Goal: Task Accomplishment & Management: Use online tool/utility

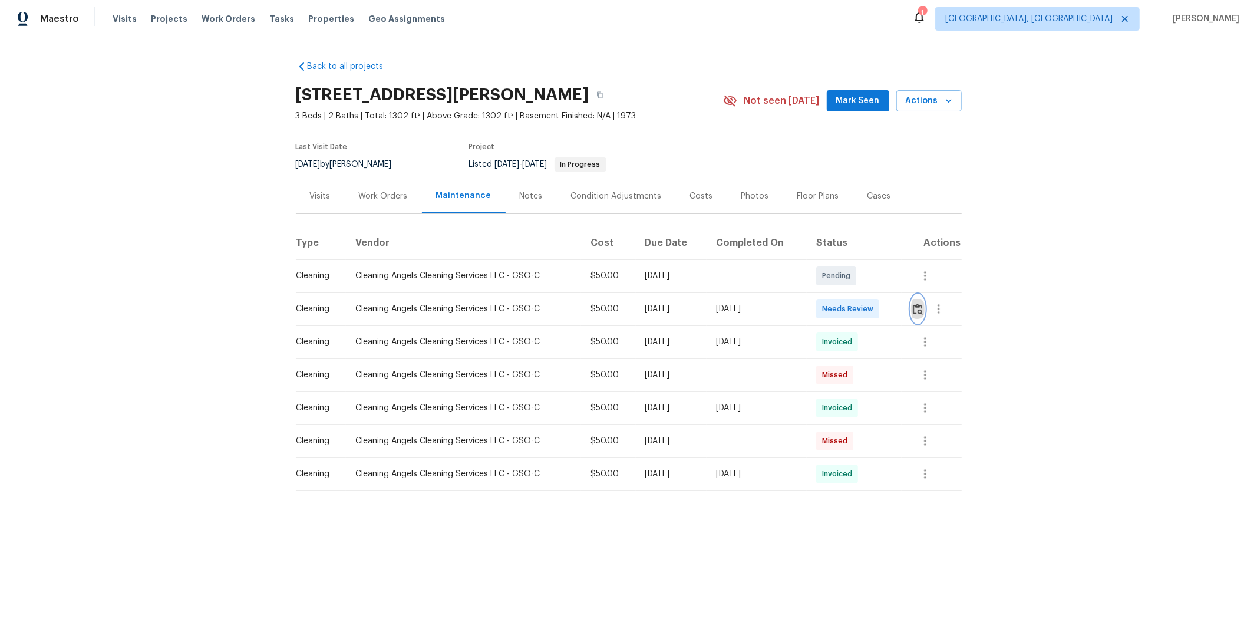
click at [893, 309] on img "button" at bounding box center [917, 308] width 10 height 11
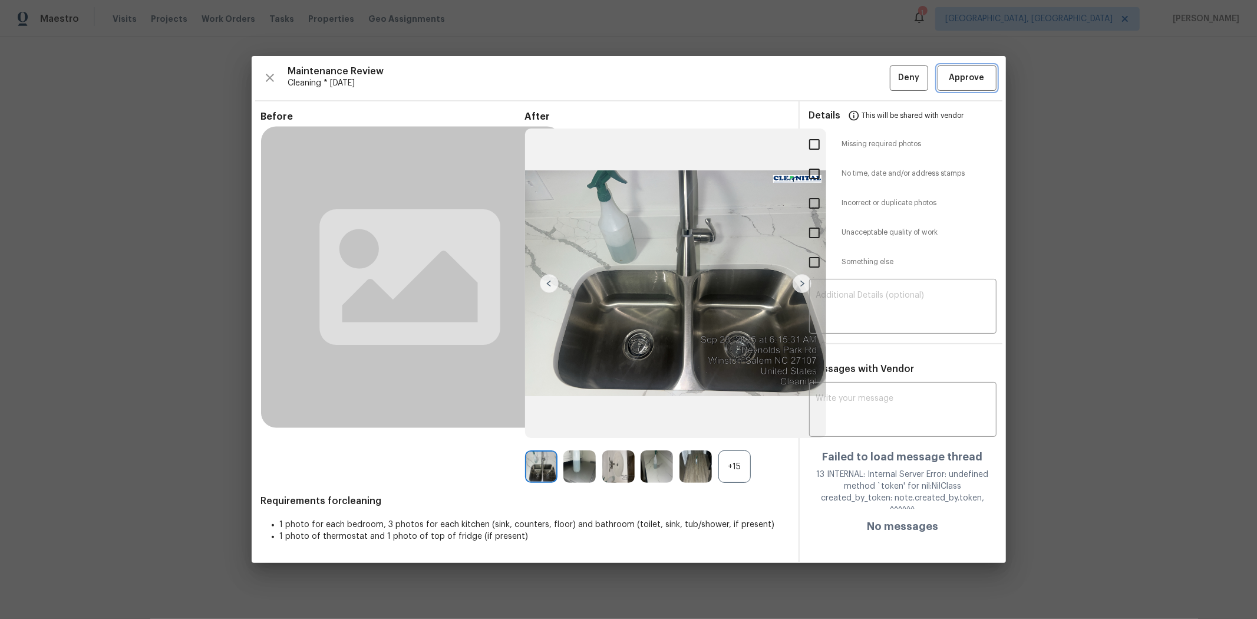
click at [893, 84] on span "Approve" at bounding box center [966, 78] width 35 height 15
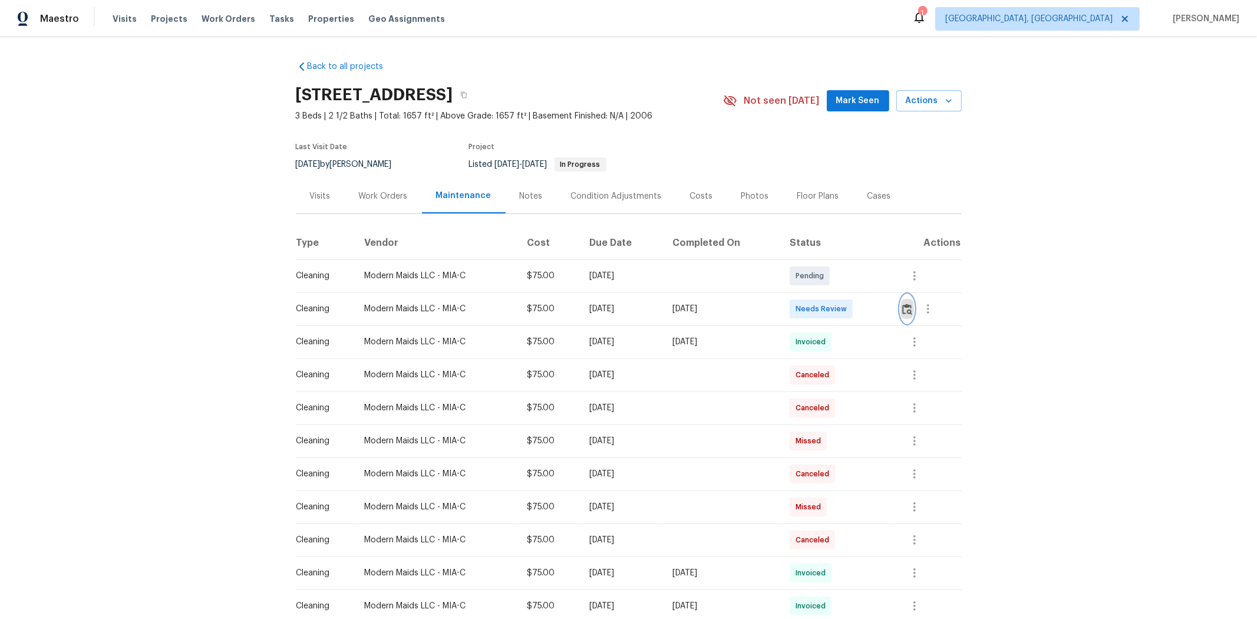
click at [893, 308] on img "button" at bounding box center [907, 308] width 10 height 11
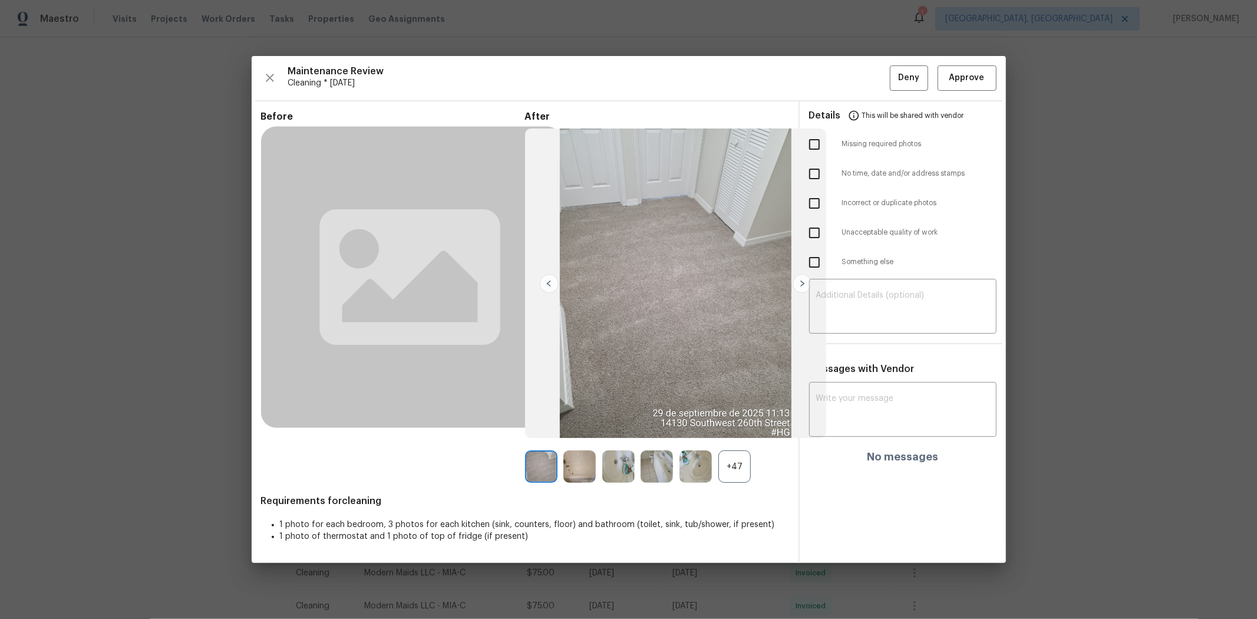
click at [818, 149] on input "checkbox" at bounding box center [814, 144] width 25 height 25
checkbox input "true"
click at [861, 291] on textarea at bounding box center [902, 307] width 173 height 33
paste textarea "Maintenance Audit Team: Hello! Unfortunately, this cleaning visit completed on …"
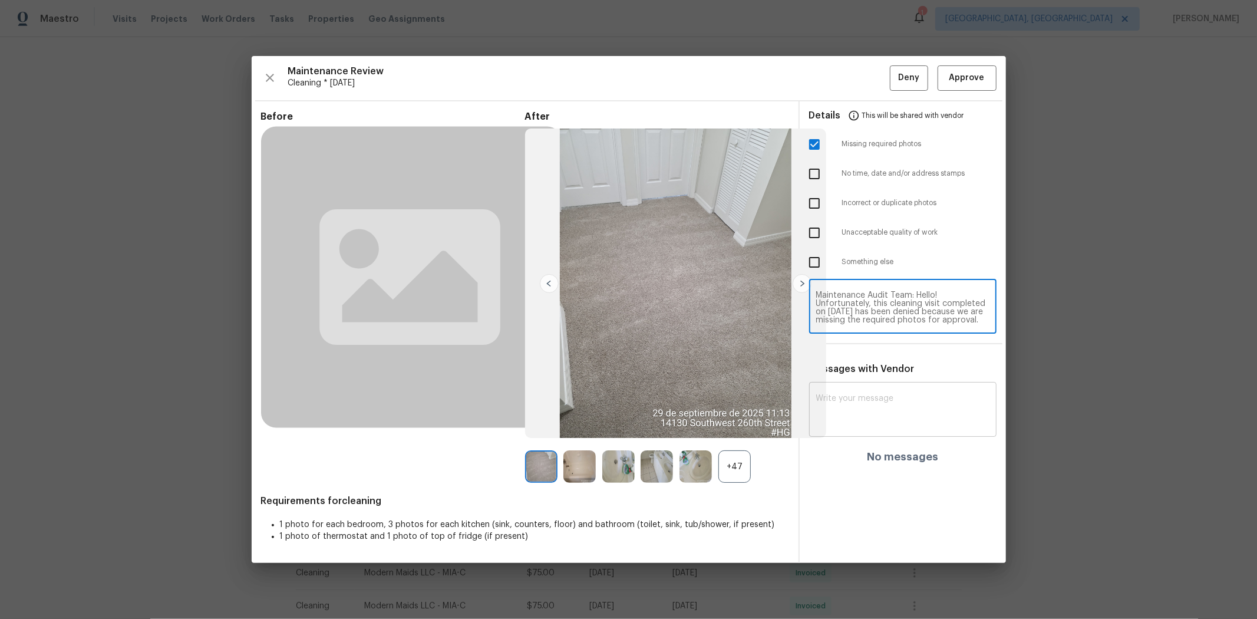
type textarea "Maintenance Audit Team: Hello! Unfortunately, this cleaning visit completed on …"
click at [867, 409] on textarea at bounding box center [902, 410] width 173 height 33
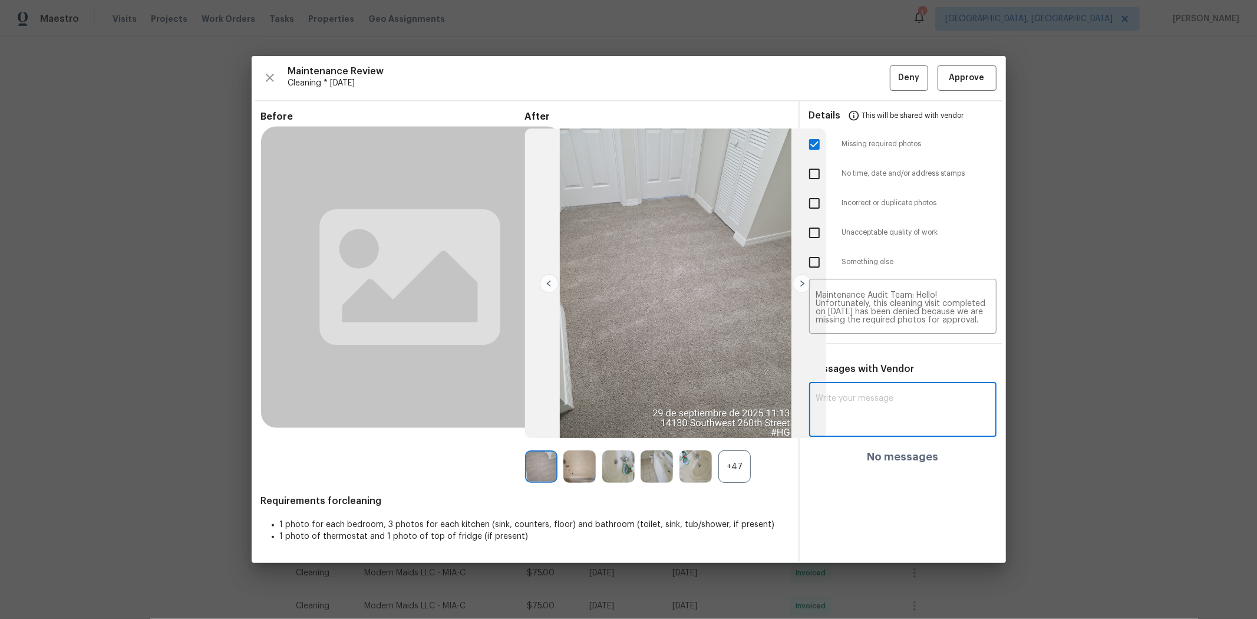
paste textarea "Maintenance Audit Team: Hello! Unfortunately, this cleaning visit completed on …"
type textarea "Maintenance Audit Team: Hello! Unfortunately, this cleaning visit completed on …"
click at [893, 411] on span "Post" at bounding box center [970, 414] width 19 height 15
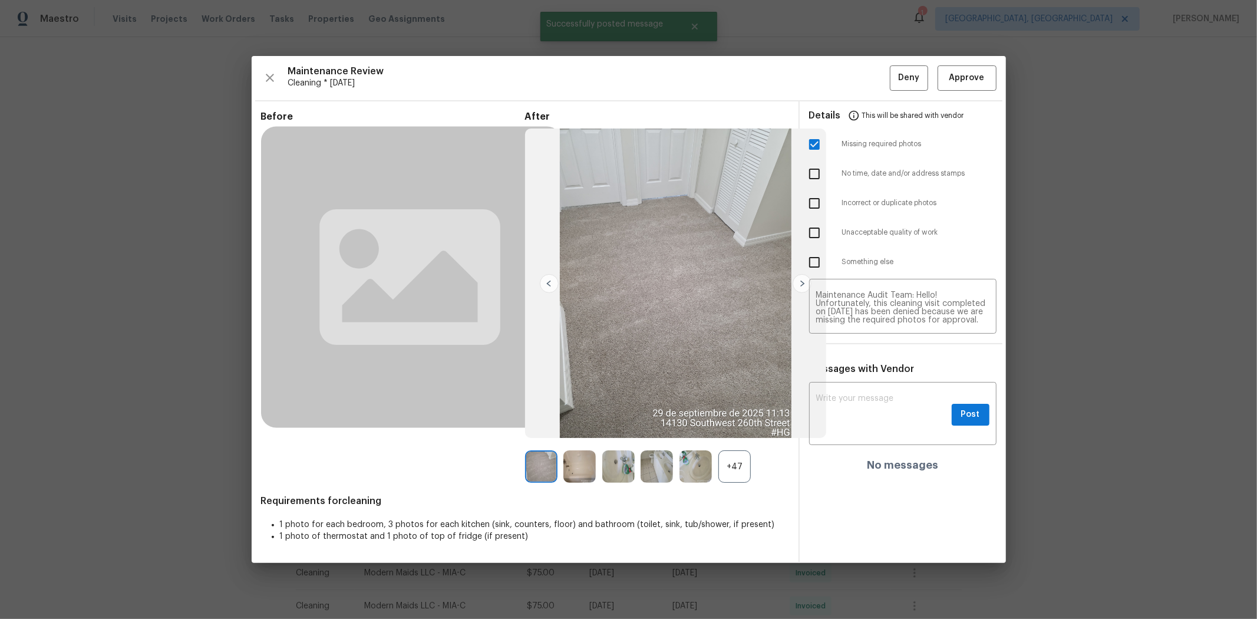
scroll to position [0, 0]
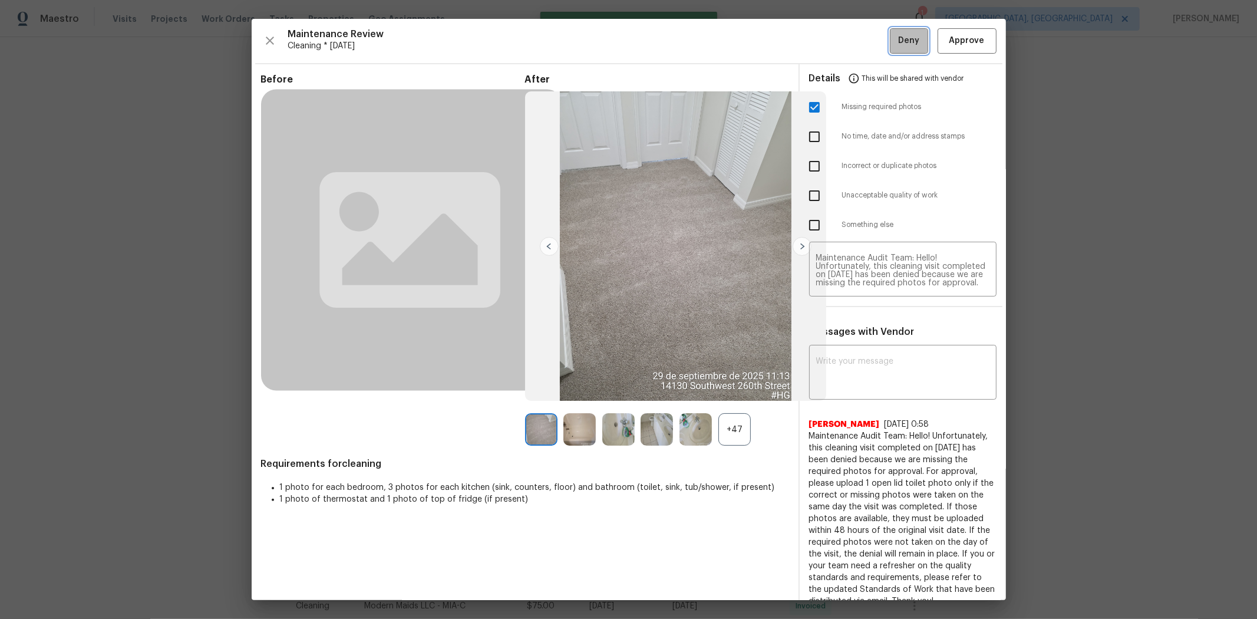
click at [893, 45] on span "Deny" at bounding box center [908, 41] width 21 height 15
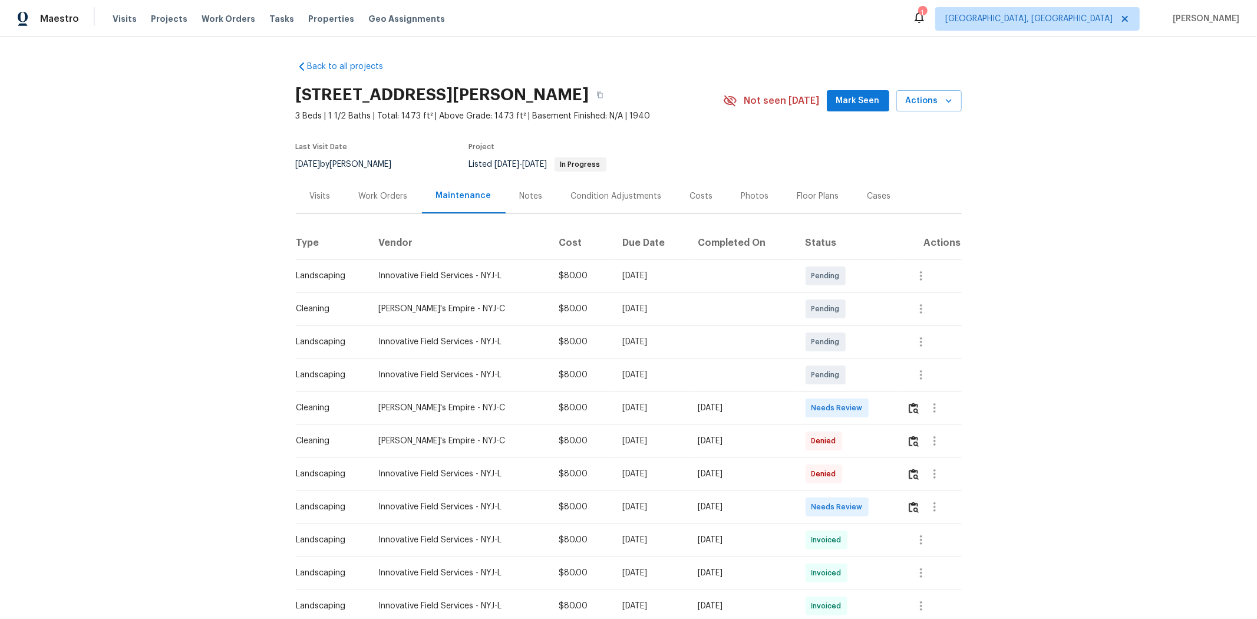
drag, startPoint x: 339, startPoint y: 403, endPoint x: 874, endPoint y: 401, distance: 534.9
click at [868, 402] on tr "Cleaning Lylah's Empire - NYJ-C $80.00 Mon, Sep 22 2025 Mon, Sep 29 2025 Needs …" at bounding box center [629, 407] width 666 height 33
click at [893, 398] on td at bounding box center [929, 407] width 64 height 33
click at [893, 411] on img "button" at bounding box center [913, 407] width 10 height 11
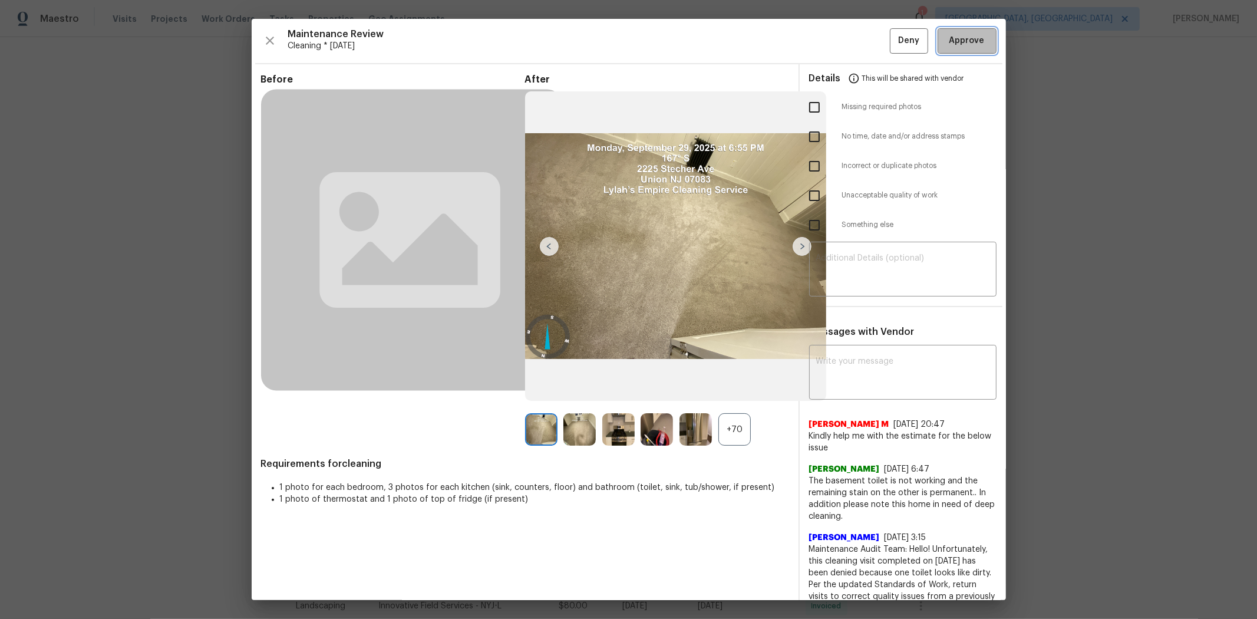
drag, startPoint x: 950, startPoint y: 41, endPoint x: 943, endPoint y: 29, distance: 13.4
click at [893, 39] on span "Approve" at bounding box center [966, 41] width 35 height 15
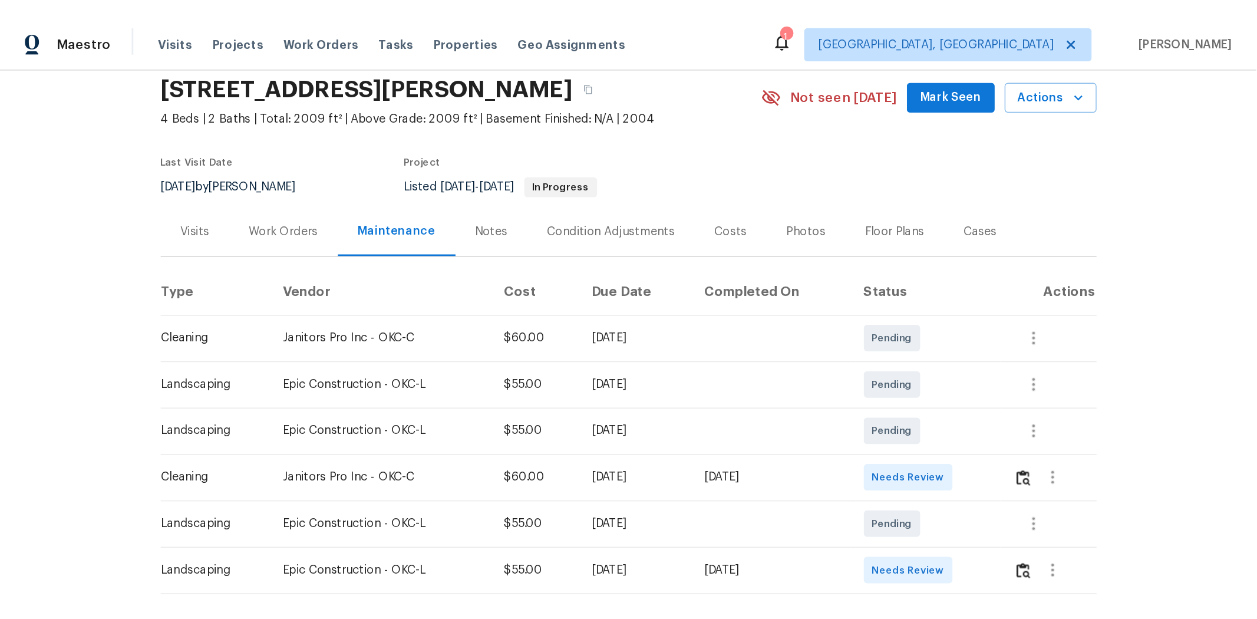
scroll to position [65, 0]
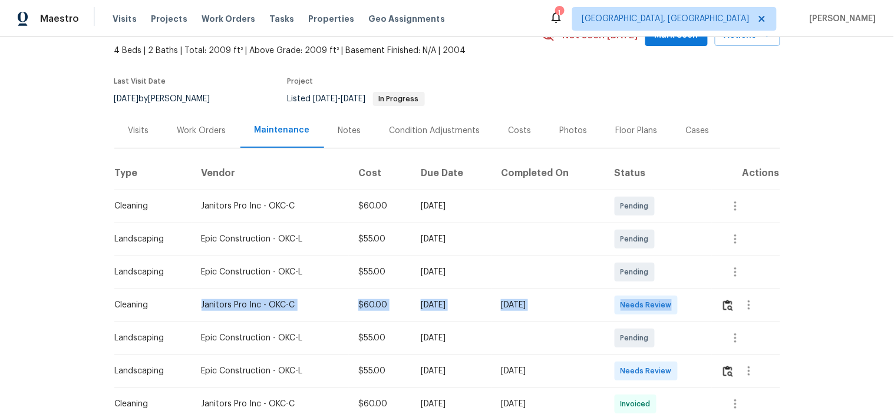
drag, startPoint x: 166, startPoint y: 310, endPoint x: 722, endPoint y: 318, distance: 556.2
click at [722, 319] on tr "Cleaning Janitors Pro Inc - OKC-C $60.00 Mon, Sep 29 2025 Mon, Sep 29 2025 Need…" at bounding box center [447, 305] width 666 height 33
click at [709, 310] on td "Needs Review" at bounding box center [658, 305] width 107 height 33
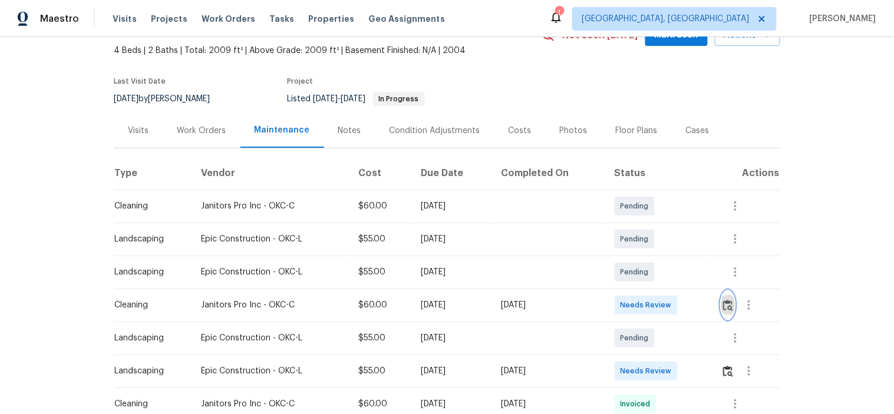
click at [723, 303] on img "button" at bounding box center [728, 305] width 10 height 11
click at [725, 307] on img "button" at bounding box center [728, 305] width 10 height 11
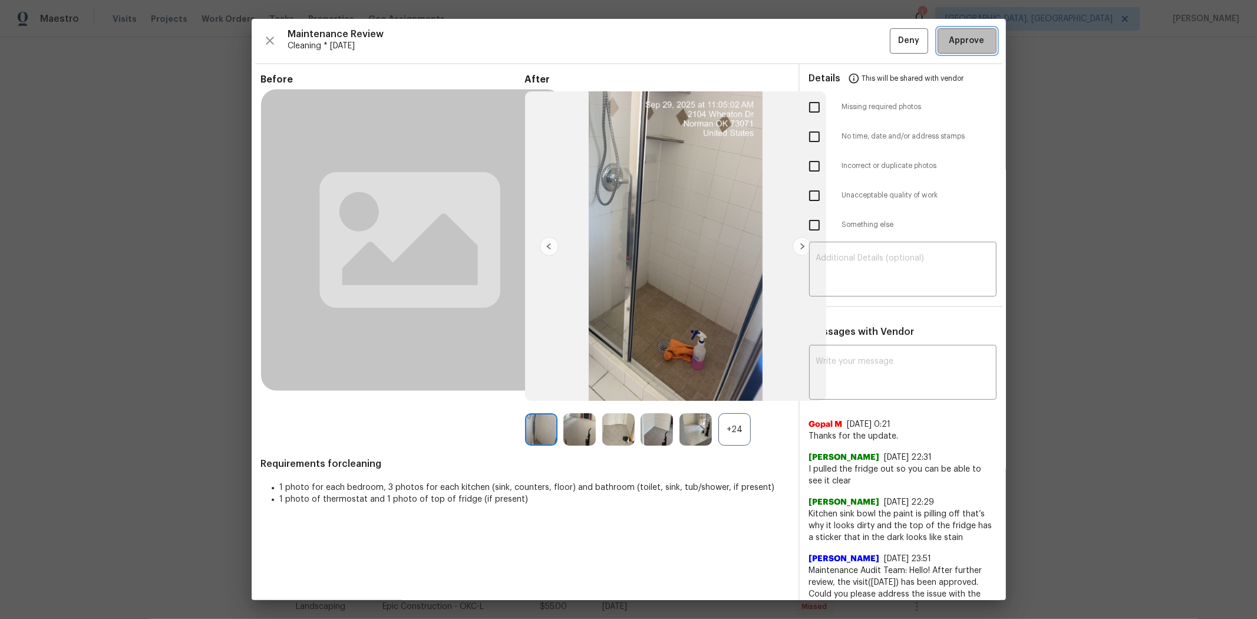
click at [893, 50] on button "Approve" at bounding box center [966, 40] width 59 height 25
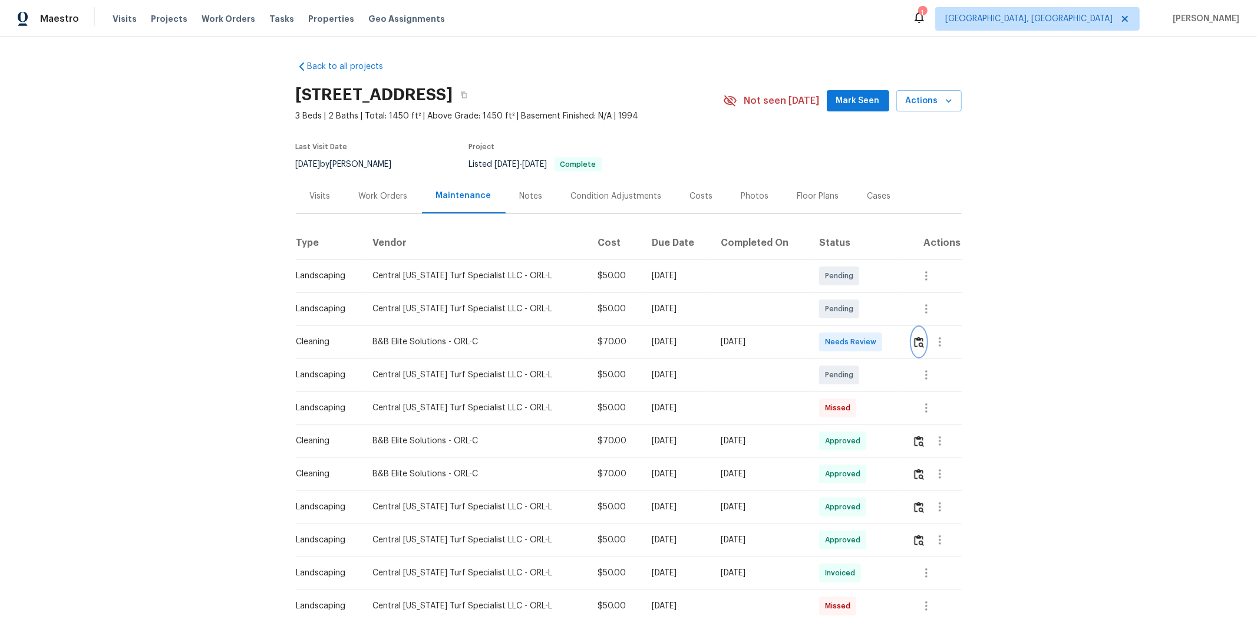
click at [893, 343] on img "button" at bounding box center [919, 341] width 10 height 11
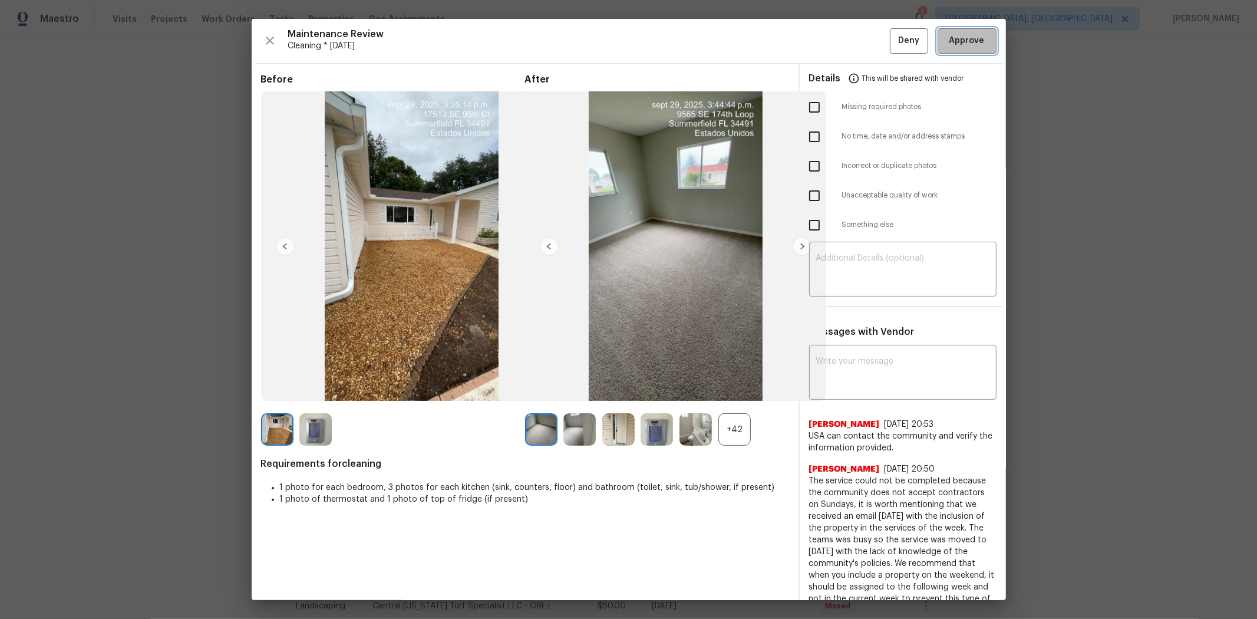
click at [893, 38] on span "Approve" at bounding box center [966, 41] width 35 height 15
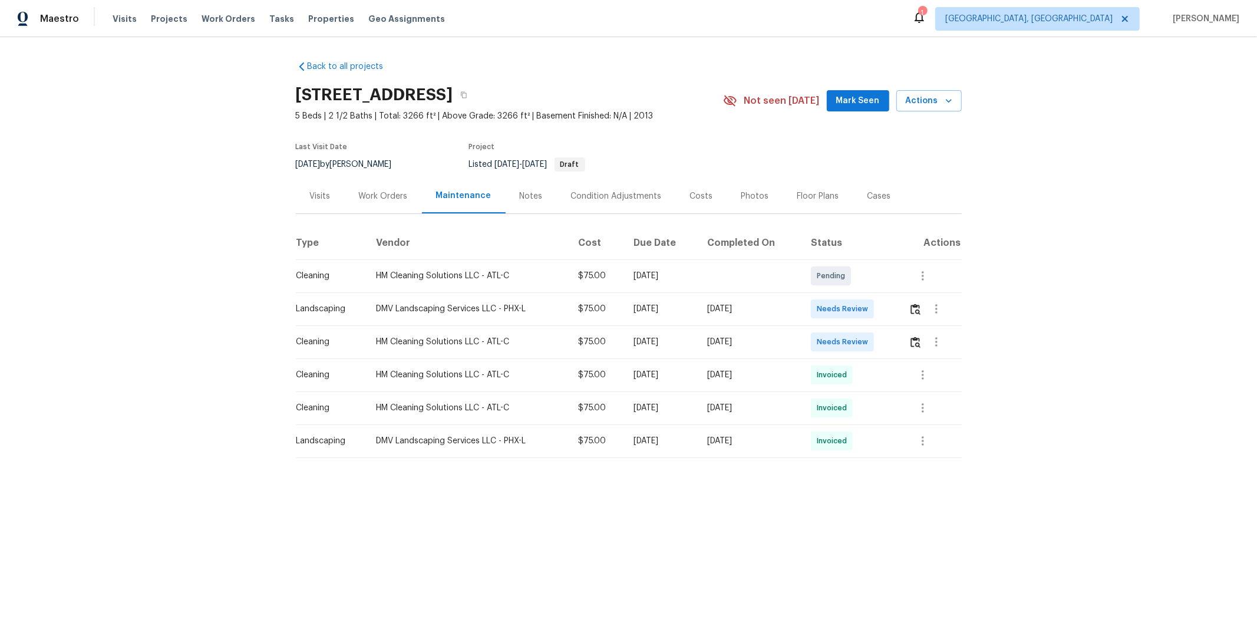
drag, startPoint x: 326, startPoint y: 407, endPoint x: 878, endPoint y: 399, distance: 551.4
click at [882, 402] on tr "Cleaning HM Cleaning Solutions LLC - ATL-C $75.00 Mon, Sep 01 2025 Fri, Sep 05 …" at bounding box center [629, 407] width 666 height 33
drag, startPoint x: 392, startPoint y: 349, endPoint x: 878, endPoint y: 339, distance: 486.1
click at [893, 346] on tr "Cleaning HM Cleaning Solutions LLC - ATL-C $75.00 Mon, Sep 29 2025 Mon, Sep 29 …" at bounding box center [629, 341] width 666 height 33
click at [893, 339] on img "button" at bounding box center [915, 341] width 10 height 11
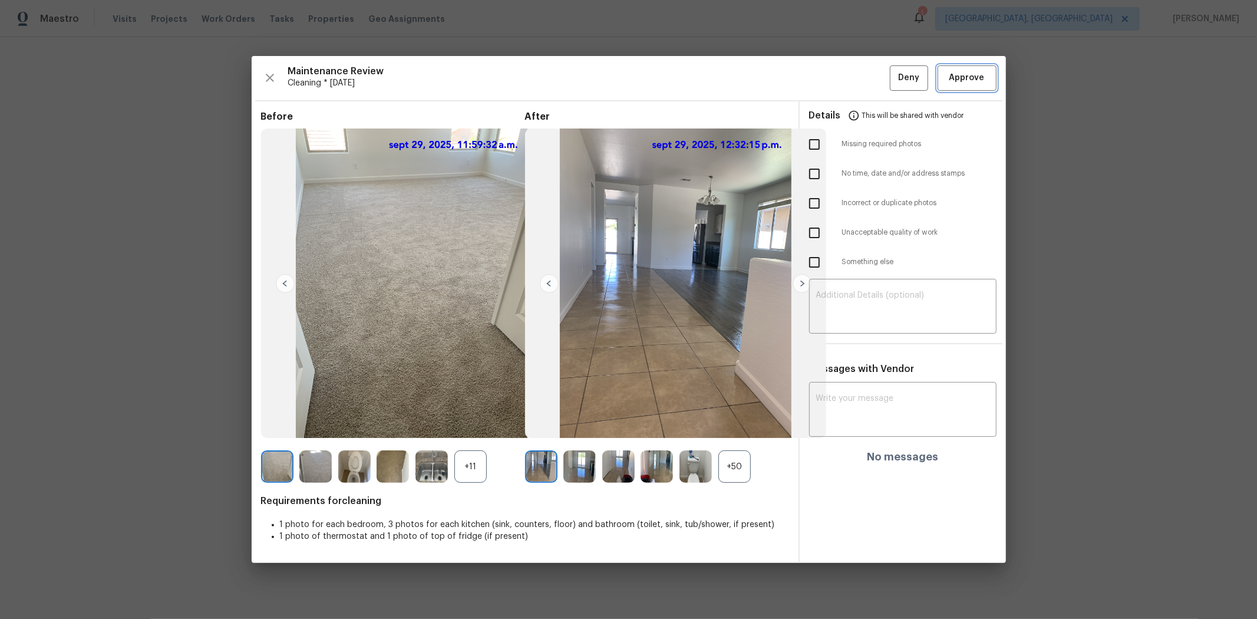
click at [893, 75] on span "Approve" at bounding box center [966, 78] width 35 height 15
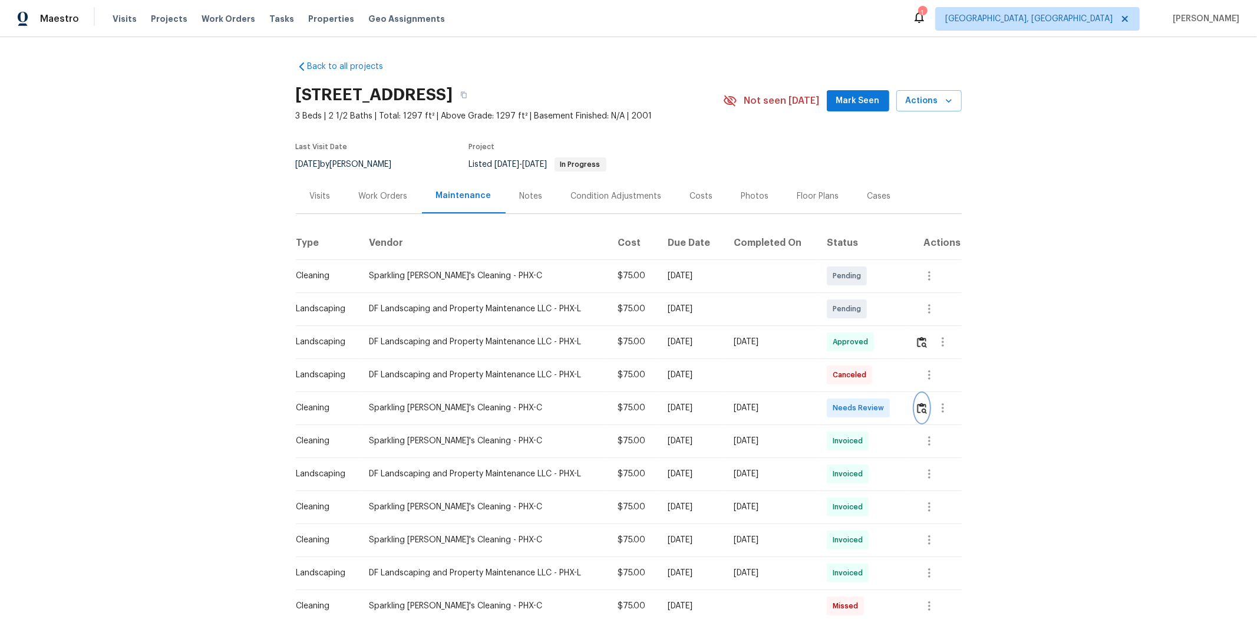
click at [893, 409] on img "button" at bounding box center [922, 407] width 10 height 11
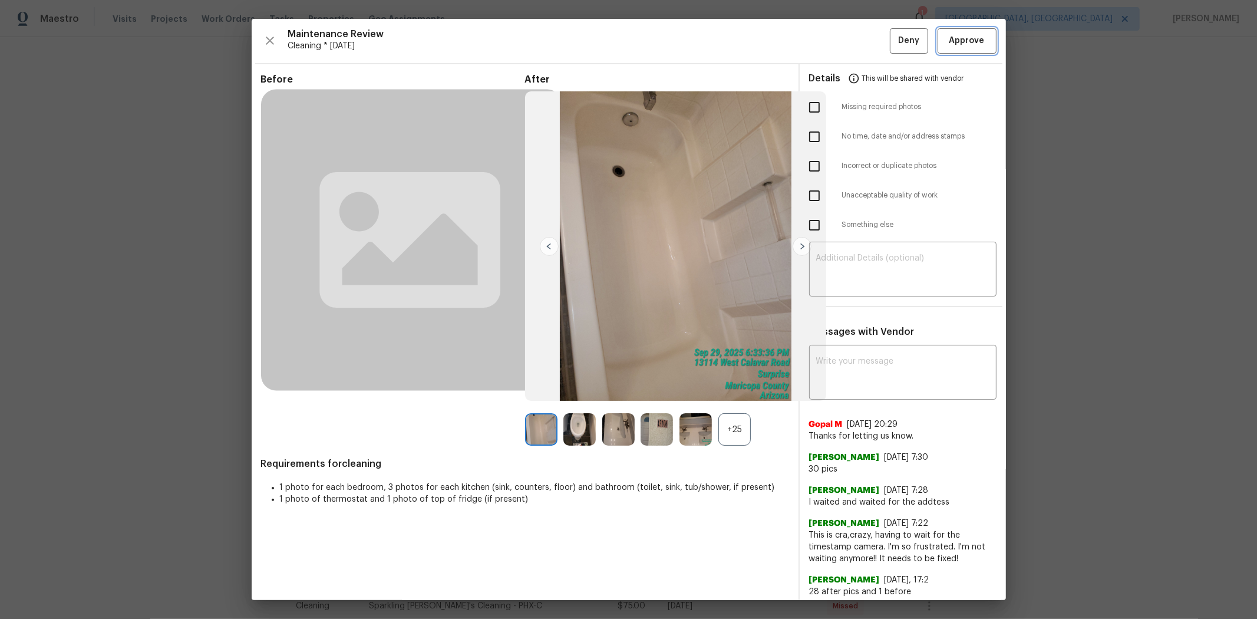
click at [893, 40] on span "Approve" at bounding box center [966, 41] width 35 height 15
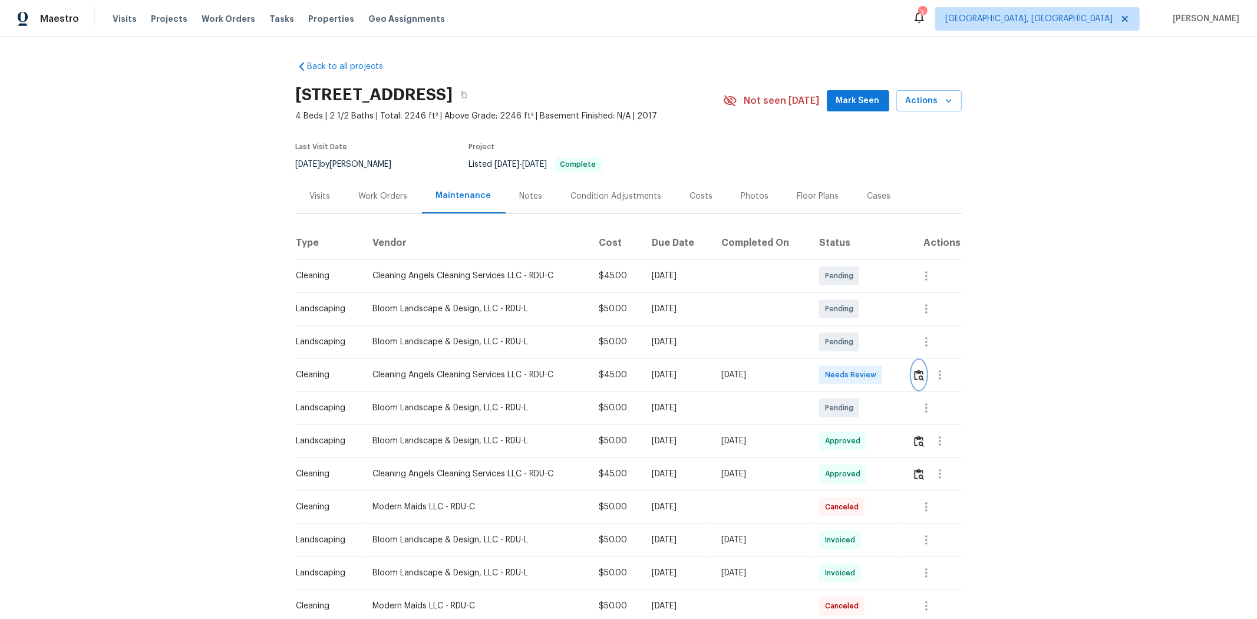
click at [893, 372] on button "button" at bounding box center [919, 375] width 14 height 28
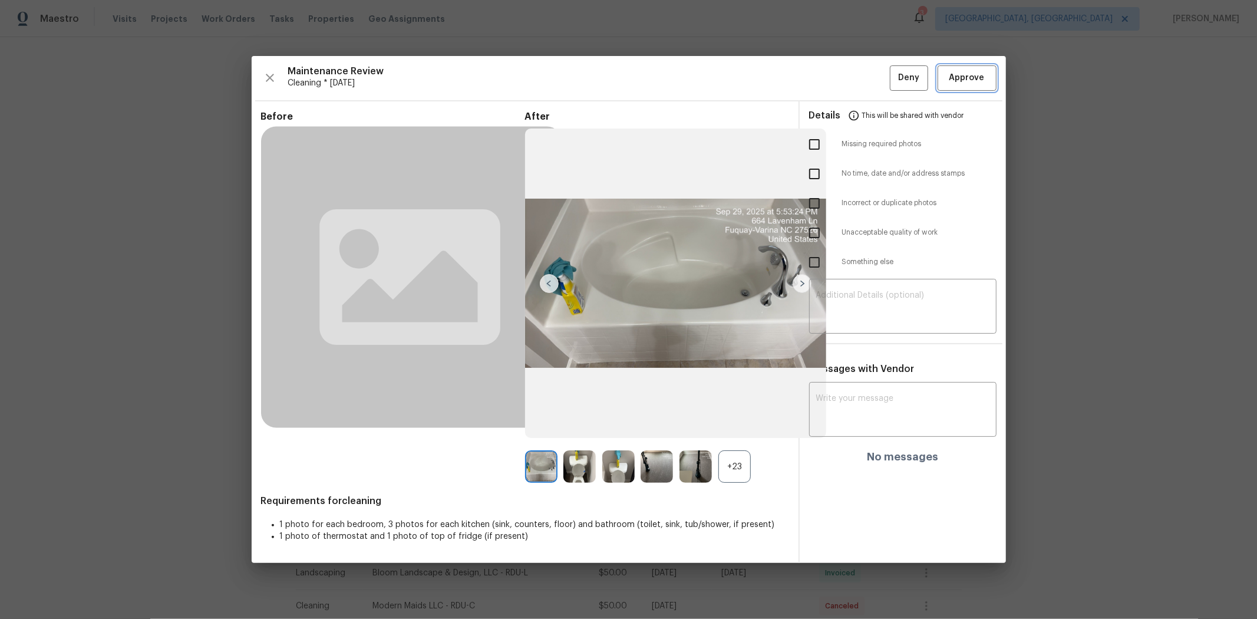
click at [893, 85] on button "Approve" at bounding box center [966, 77] width 59 height 25
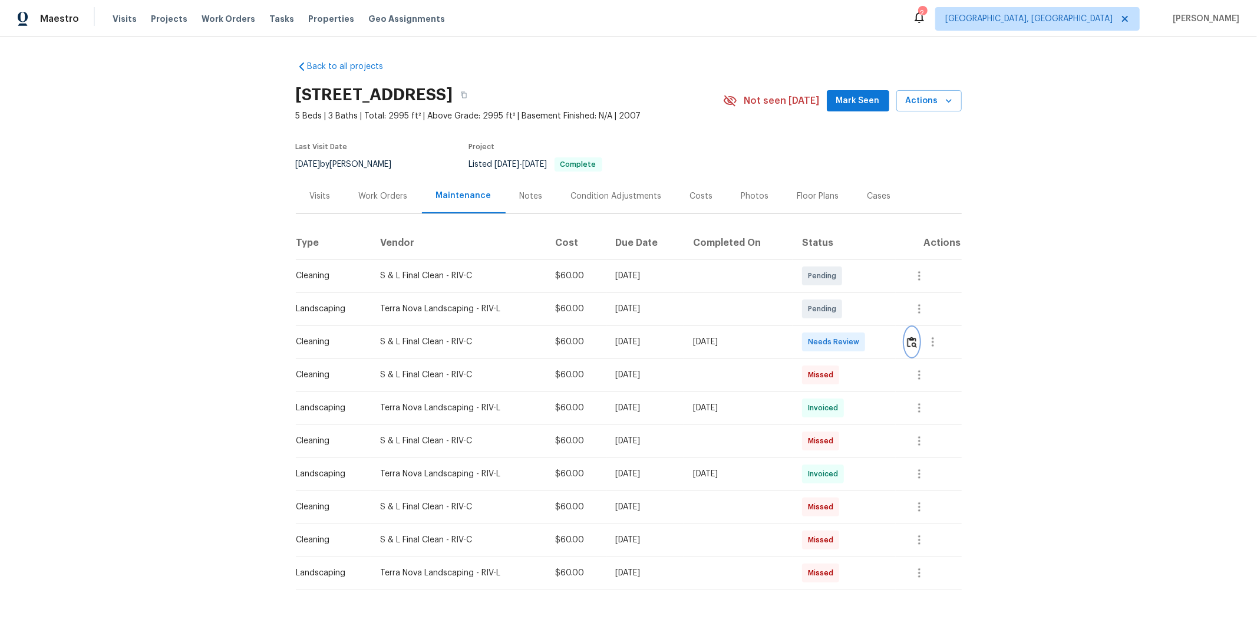
click at [893, 345] on img "button" at bounding box center [912, 341] width 10 height 11
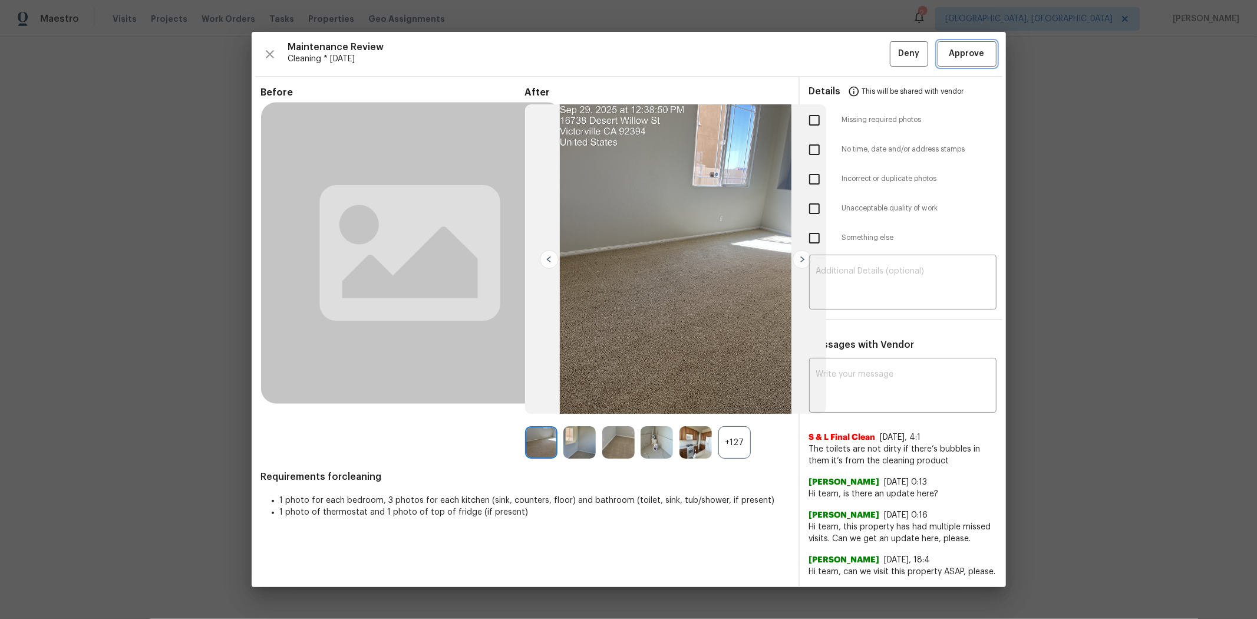
click at [893, 52] on span "Approve" at bounding box center [966, 54] width 35 height 15
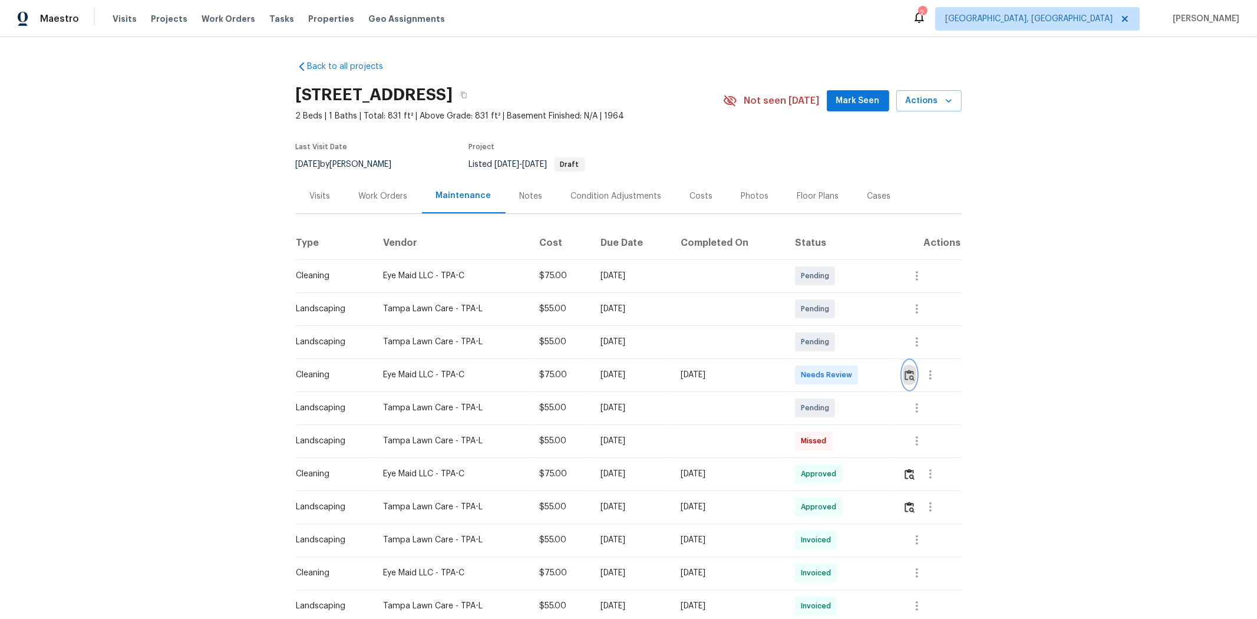
click at [893, 377] on button "button" at bounding box center [909, 375] width 14 height 28
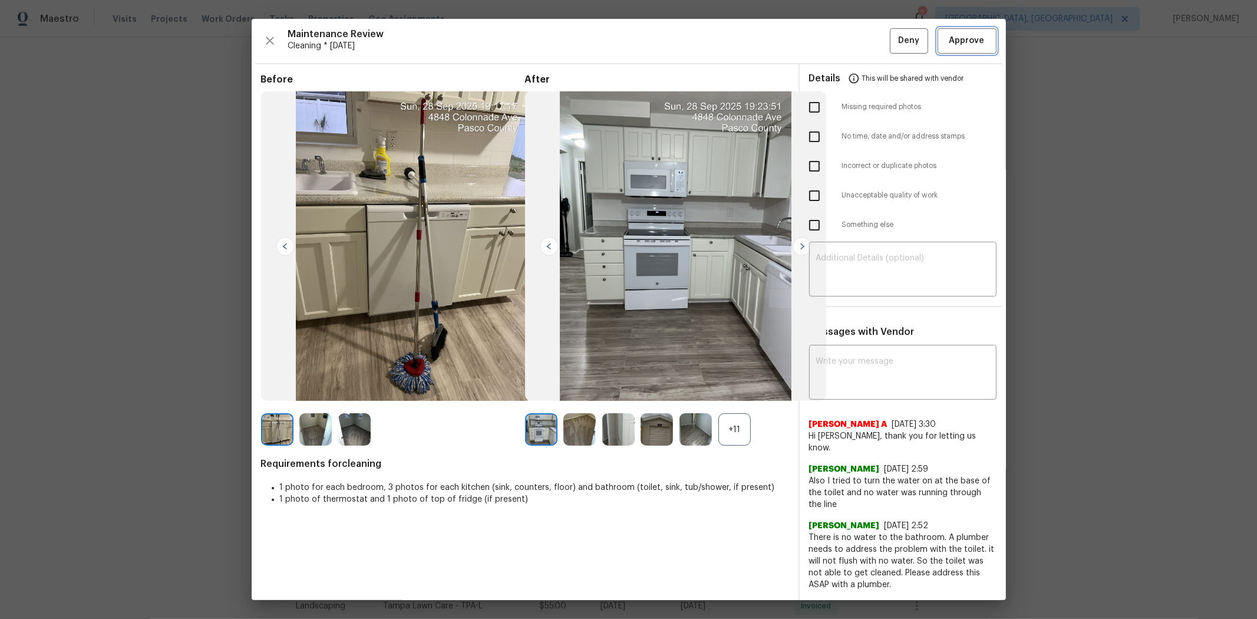
drag, startPoint x: 951, startPoint y: 37, endPoint x: 963, endPoint y: 9, distance: 30.3
click at [893, 37] on span "Approve" at bounding box center [966, 41] width 35 height 15
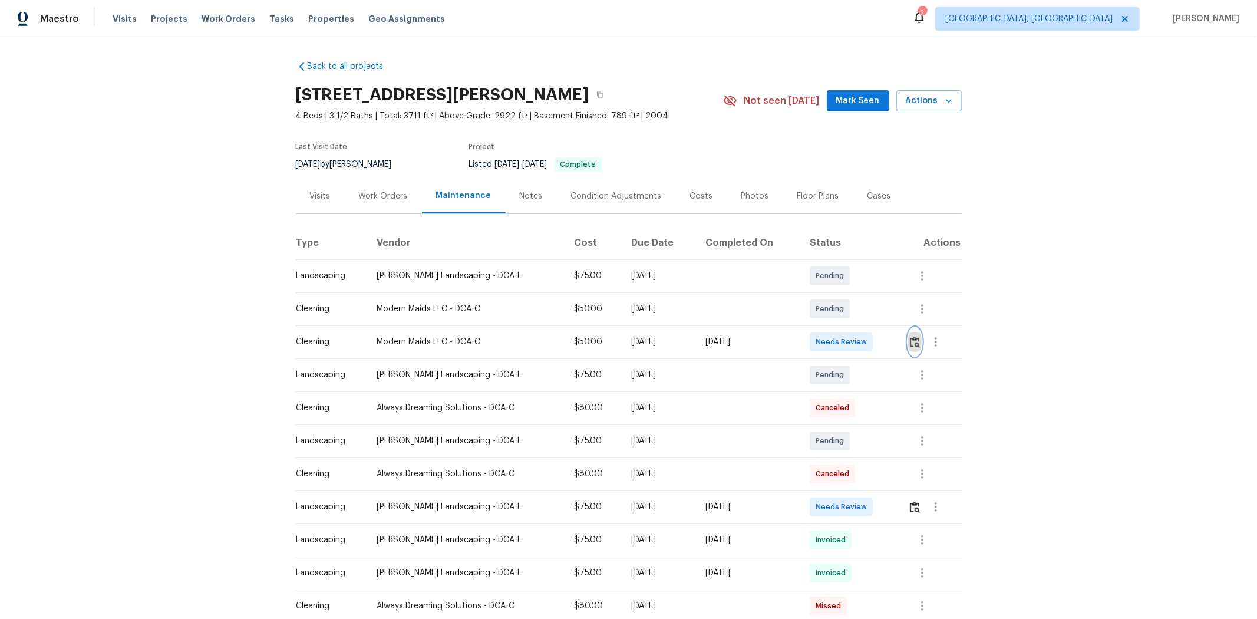
click at [893, 336] on img "button" at bounding box center [915, 341] width 10 height 11
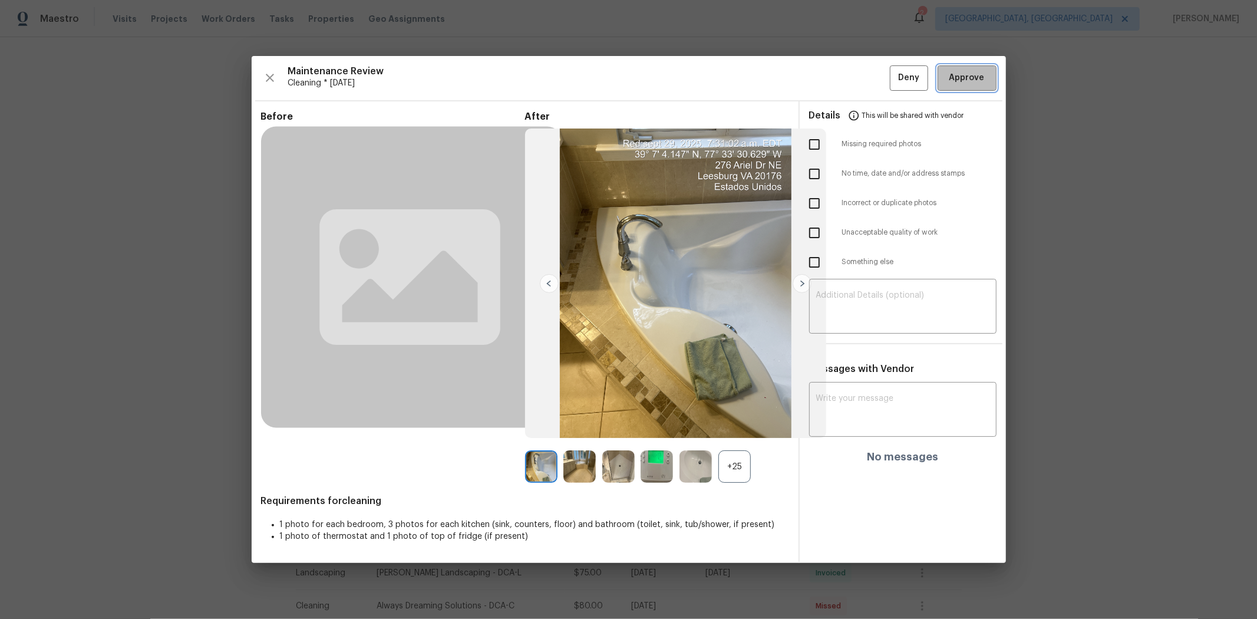
drag, startPoint x: 951, startPoint y: 67, endPoint x: 968, endPoint y: 57, distance: 20.3
click at [893, 66] on button "Approve" at bounding box center [966, 77] width 59 height 25
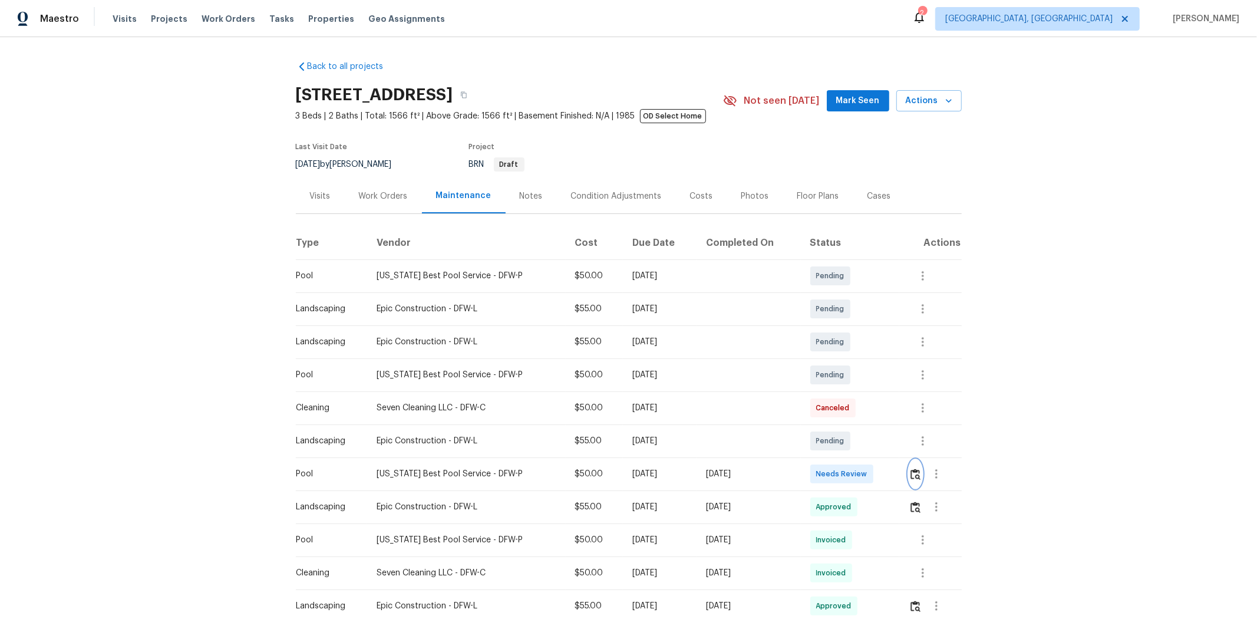
click at [893, 414] on img "button" at bounding box center [915, 473] width 10 height 11
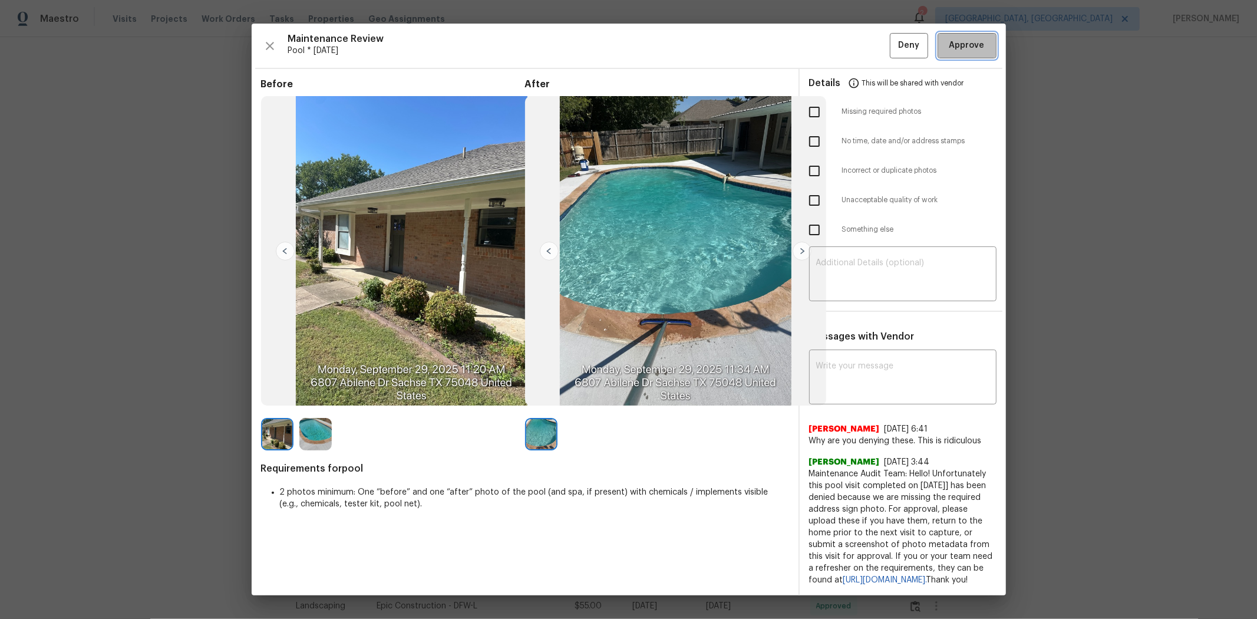
click at [893, 49] on button "Approve" at bounding box center [966, 45] width 59 height 25
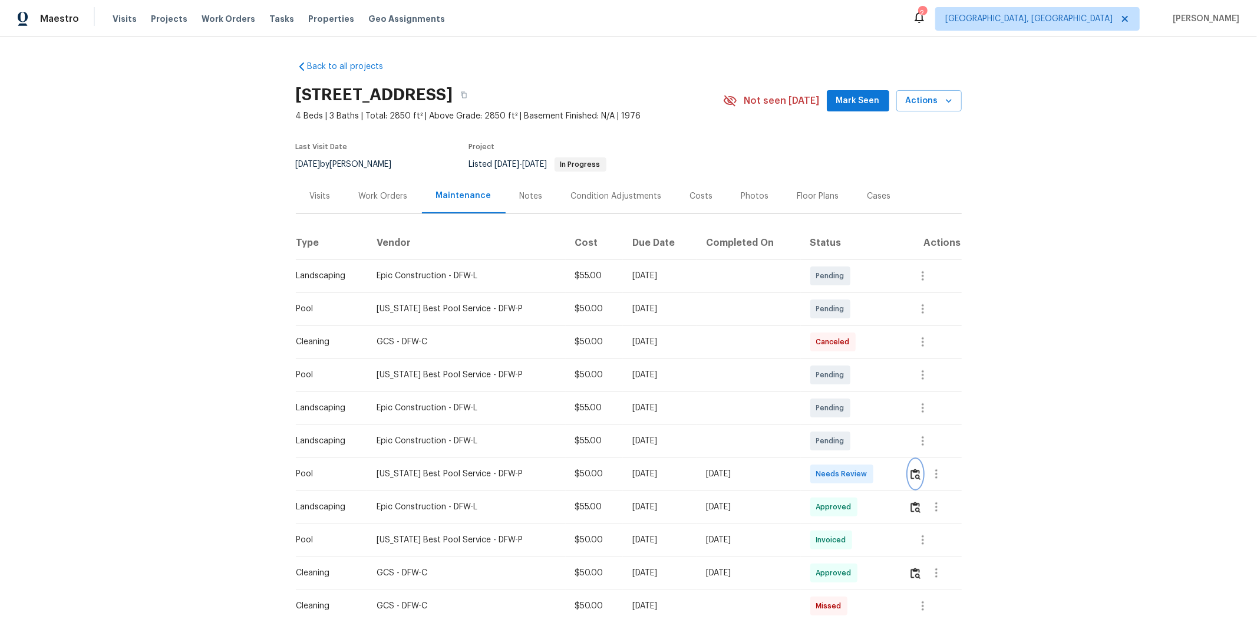
click at [893, 414] on img "button" at bounding box center [915, 473] width 10 height 11
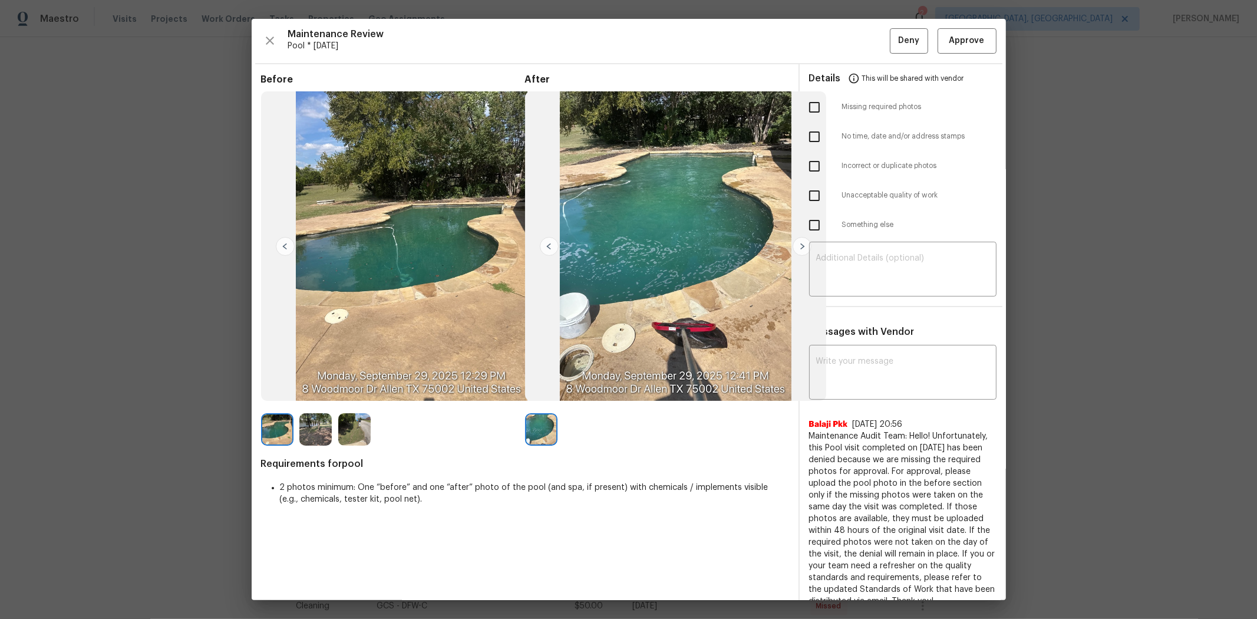
click at [811, 196] on input "checkbox" at bounding box center [814, 195] width 25 height 25
checkbox input "true"
click at [880, 240] on ul "Details This will be shared with vendor Missing required photos No time, date a…" at bounding box center [902, 154] width 206 height 180
click at [881, 255] on textarea at bounding box center [902, 270] width 173 height 33
paste textarea "Maintenance Audit Team: Hello! Unfortunately, this pool visit completed on [DAT…"
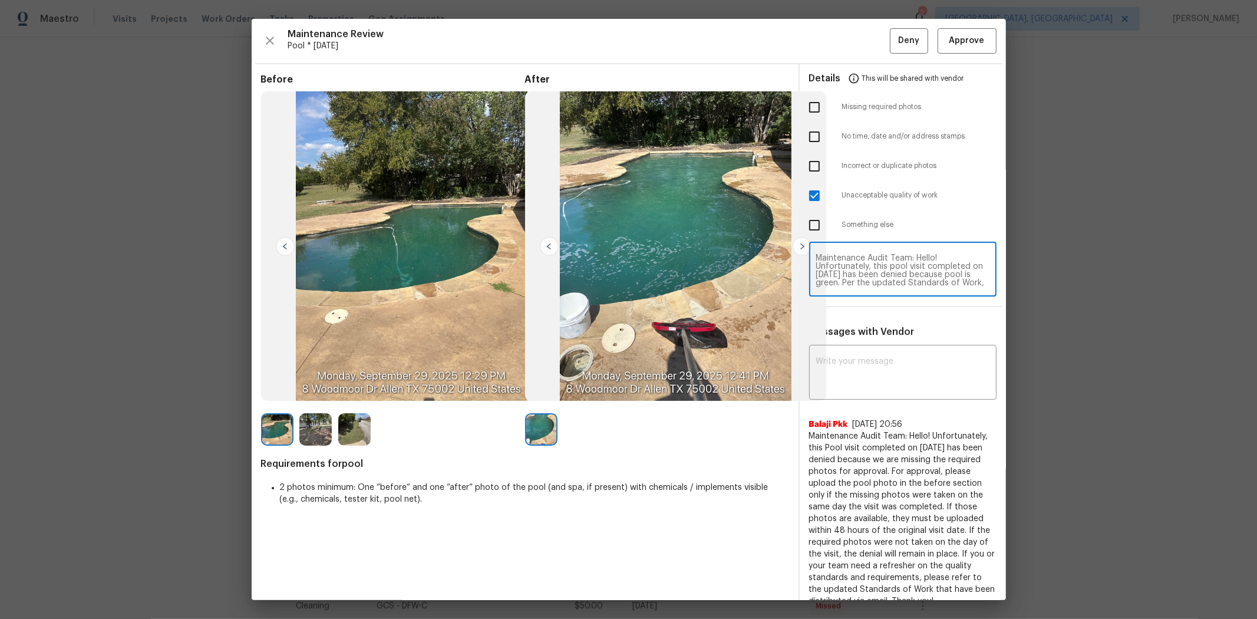
drag, startPoint x: 904, startPoint y: 263, endPoint x: 1005, endPoint y: 293, distance: 105.7
click at [893, 263] on textarea "Maintenance Audit Team: Hello! Unfortunately, this pool visit completed on [DAT…" at bounding box center [902, 270] width 173 height 33
type textarea "Maintenance Audit Team: Hello! Unfortunately, this pool visit completed on [DAT…"
click at [850, 350] on div "x ​" at bounding box center [902, 374] width 187 height 52
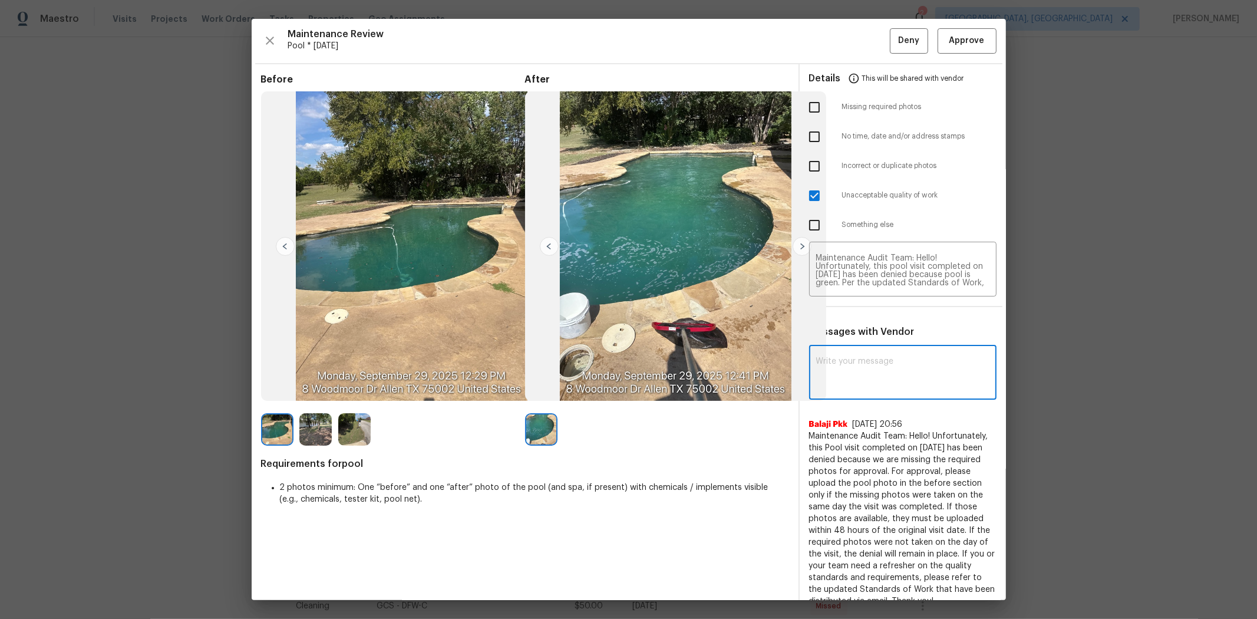
paste textarea "Maintenance Audit Team: Hello! Unfortunately, this pool visit completed on [DAT…"
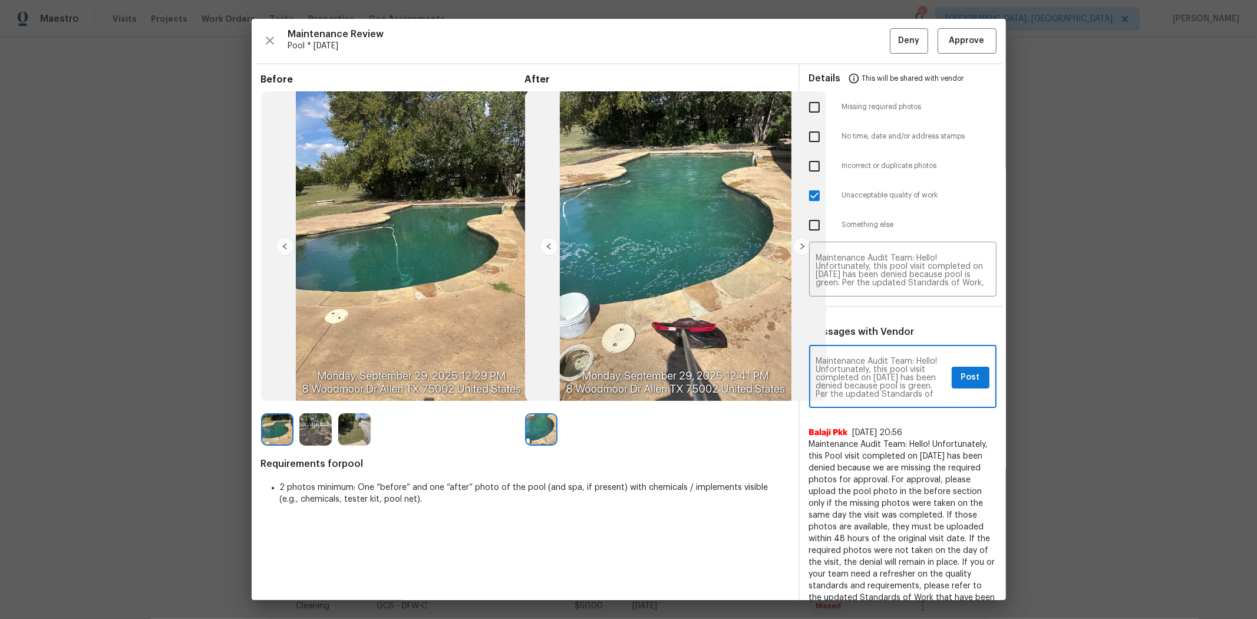
scroll to position [148, 0]
type textarea "Maintenance Audit Team: Hello! Unfortunately, this pool visit completed on 09/2…"
drag, startPoint x: 963, startPoint y: 376, endPoint x: 961, endPoint y: 350, distance: 26.0
click at [893, 377] on span "Post" at bounding box center [970, 377] width 19 height 15
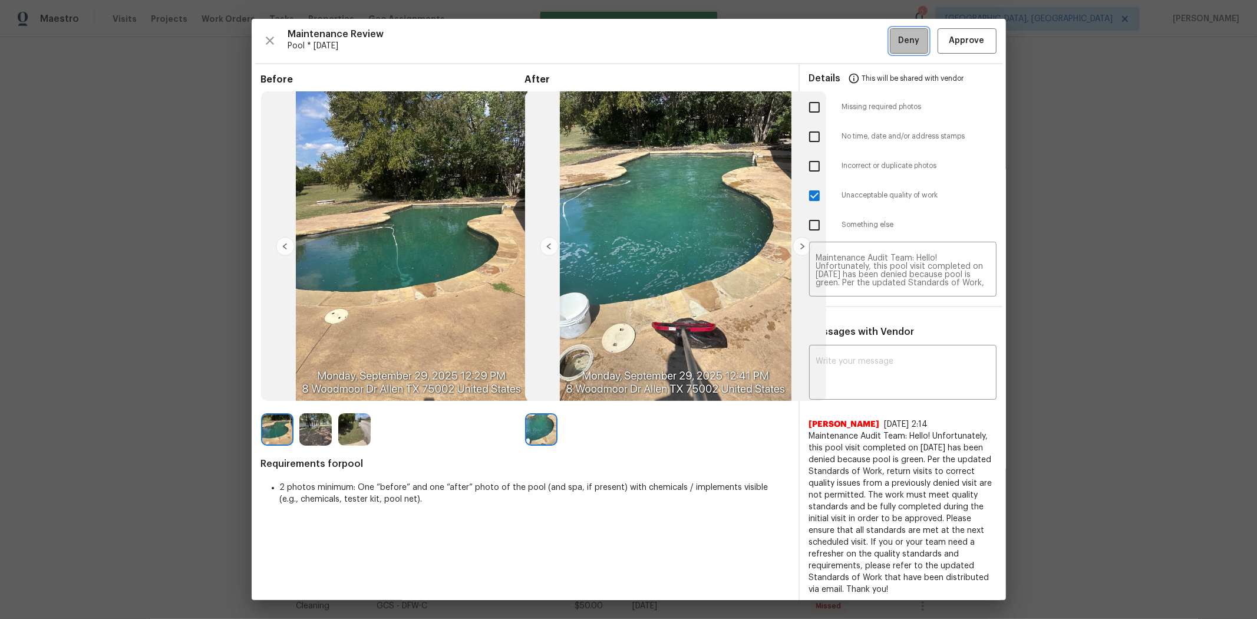
click at [893, 42] on span "Deny" at bounding box center [908, 41] width 21 height 15
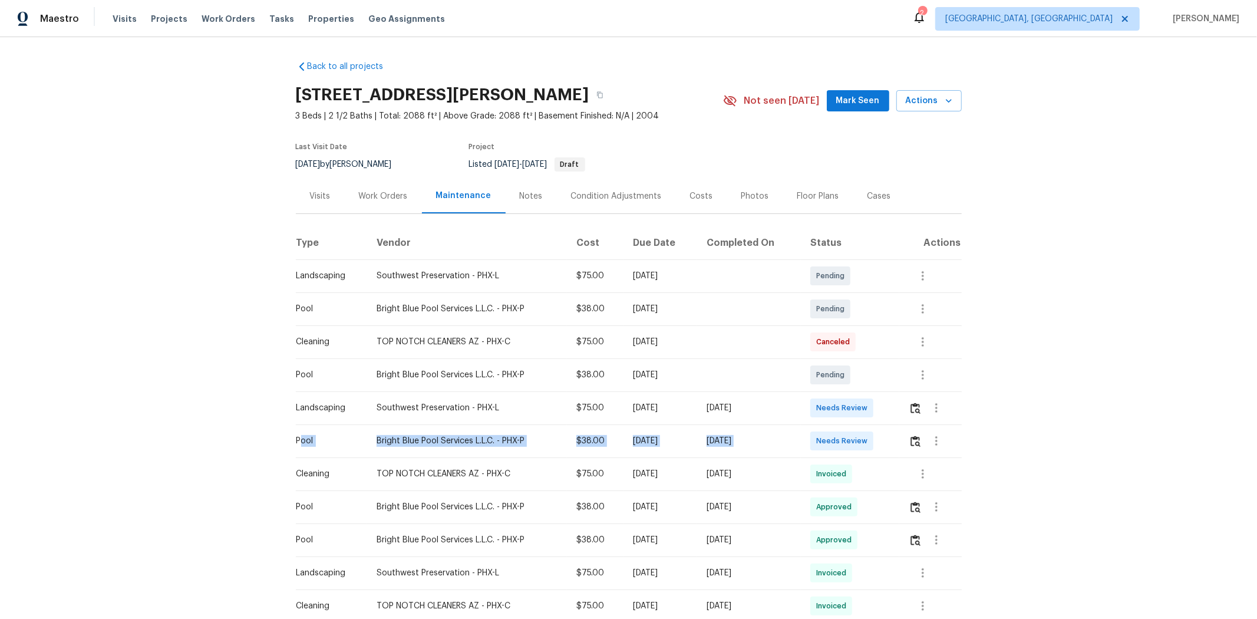
drag, startPoint x: 604, startPoint y: 438, endPoint x: 819, endPoint y: 421, distance: 216.2
drag, startPoint x: 890, startPoint y: 442, endPoint x: 897, endPoint y: 443, distance: 7.7
click at [890, 414] on td "Needs Review" at bounding box center [850, 440] width 98 height 33
click at [893, 414] on button "button" at bounding box center [915, 440] width 14 height 28
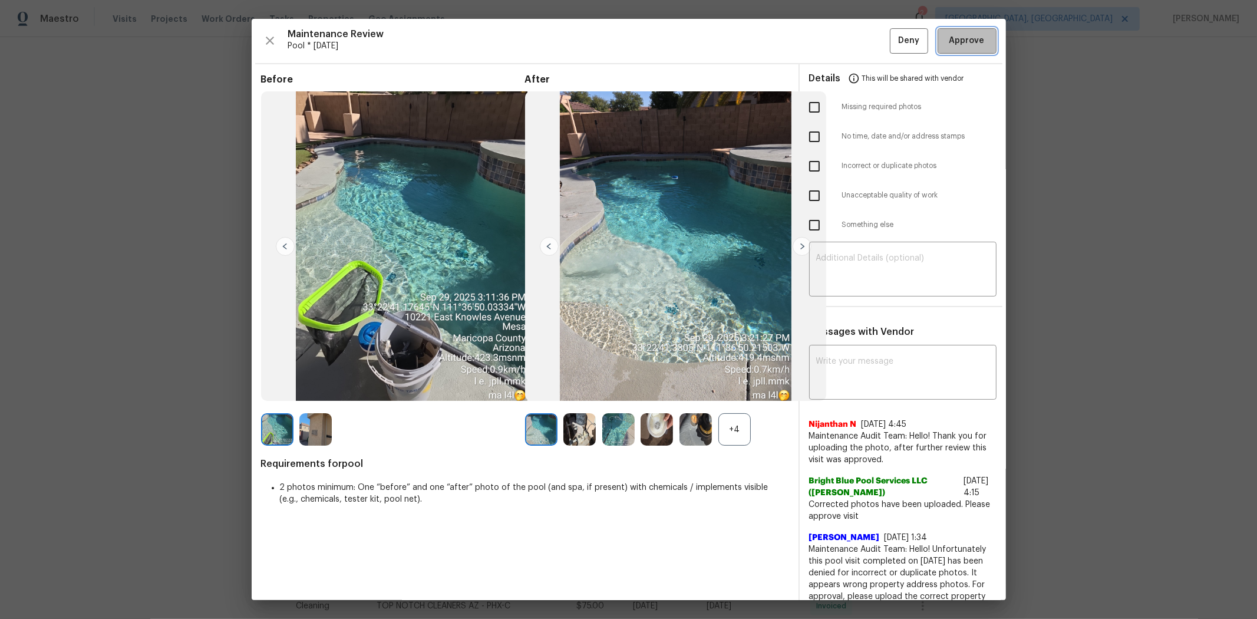
click at [893, 49] on button "Approve" at bounding box center [966, 40] width 59 height 25
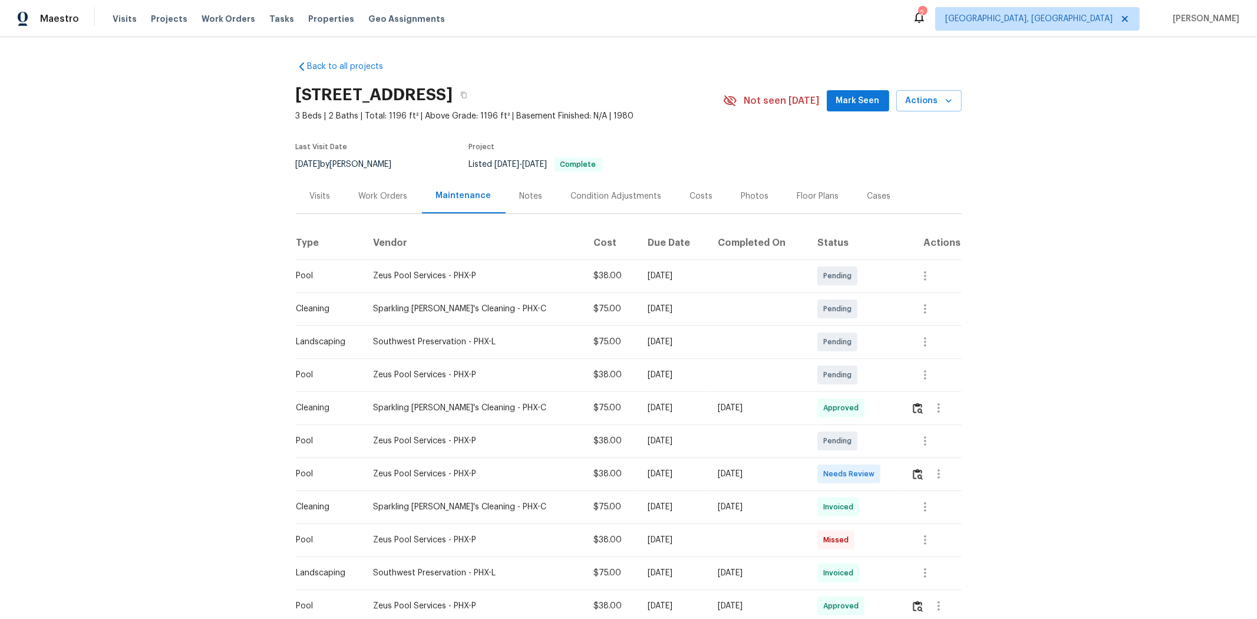
click at [607, 75] on div "Back to all projects [STREET_ADDRESS] 3 Beds | 2 Baths | Total: 1196 ft² | Abov…" at bounding box center [629, 579] width 666 height 1057
click at [893, 414] on button "button" at bounding box center [918, 473] width 14 height 28
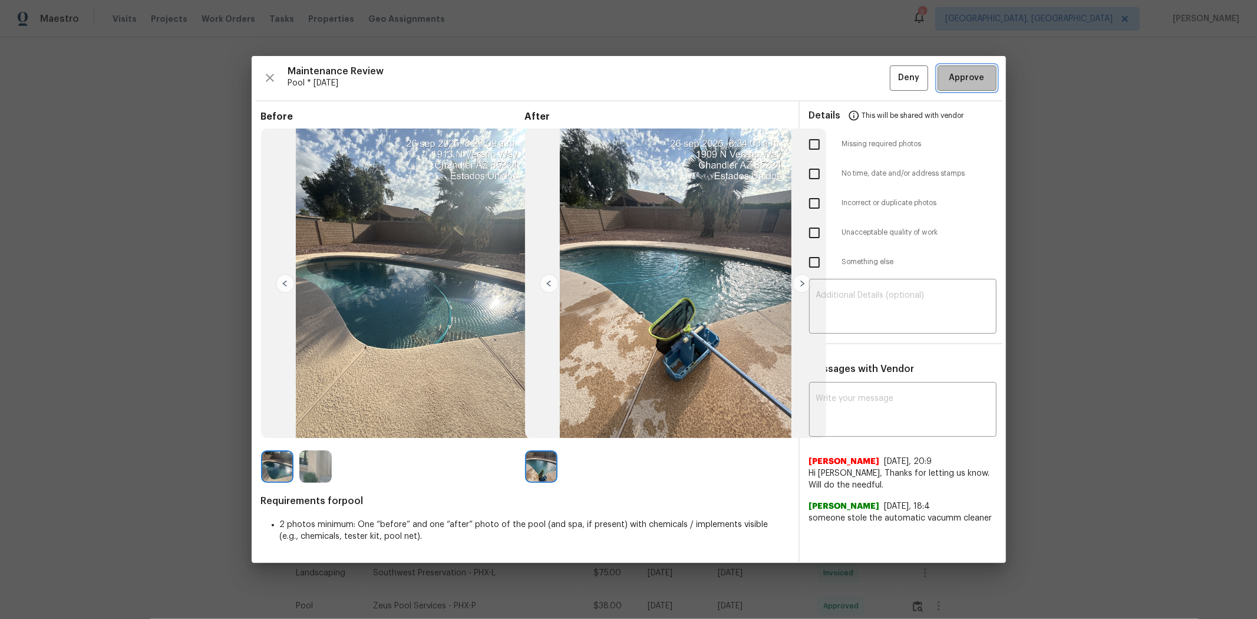
click at [893, 72] on span "Approve" at bounding box center [967, 78] width 40 height 15
